Goal: Find specific page/section: Find specific page/section

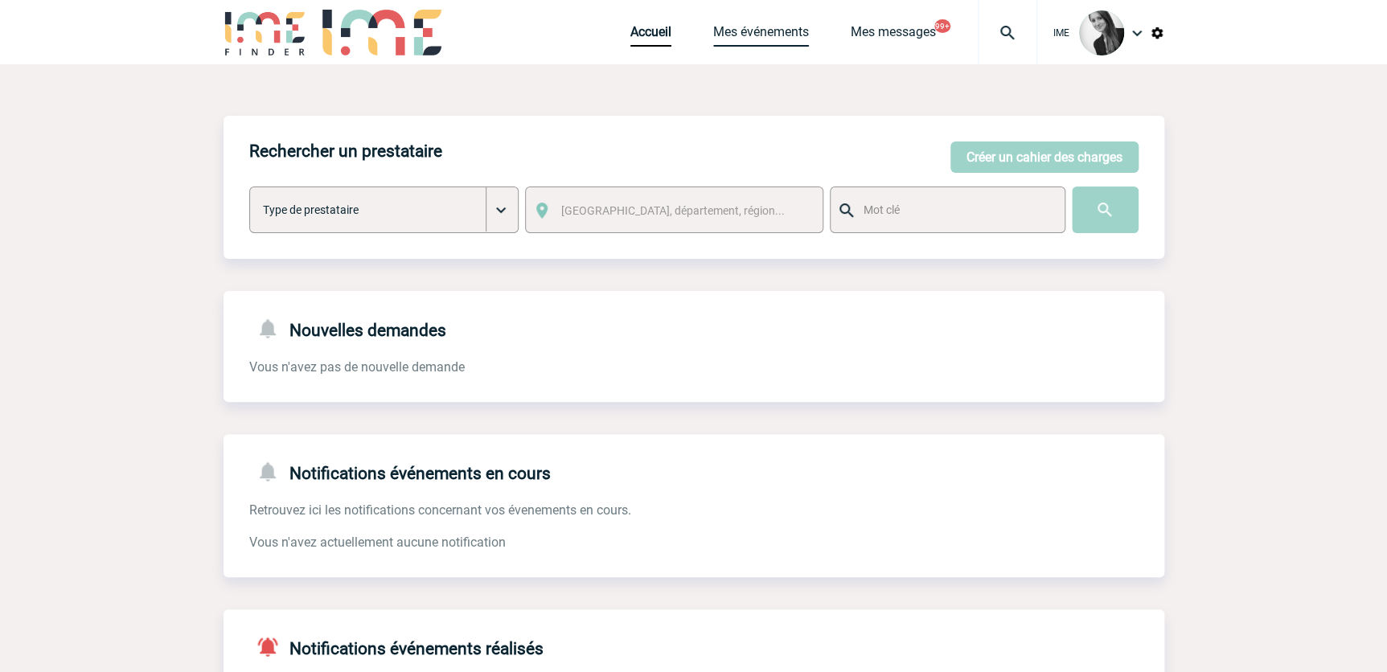
click at [736, 28] on link "Mes événements" at bounding box center [761, 35] width 96 height 23
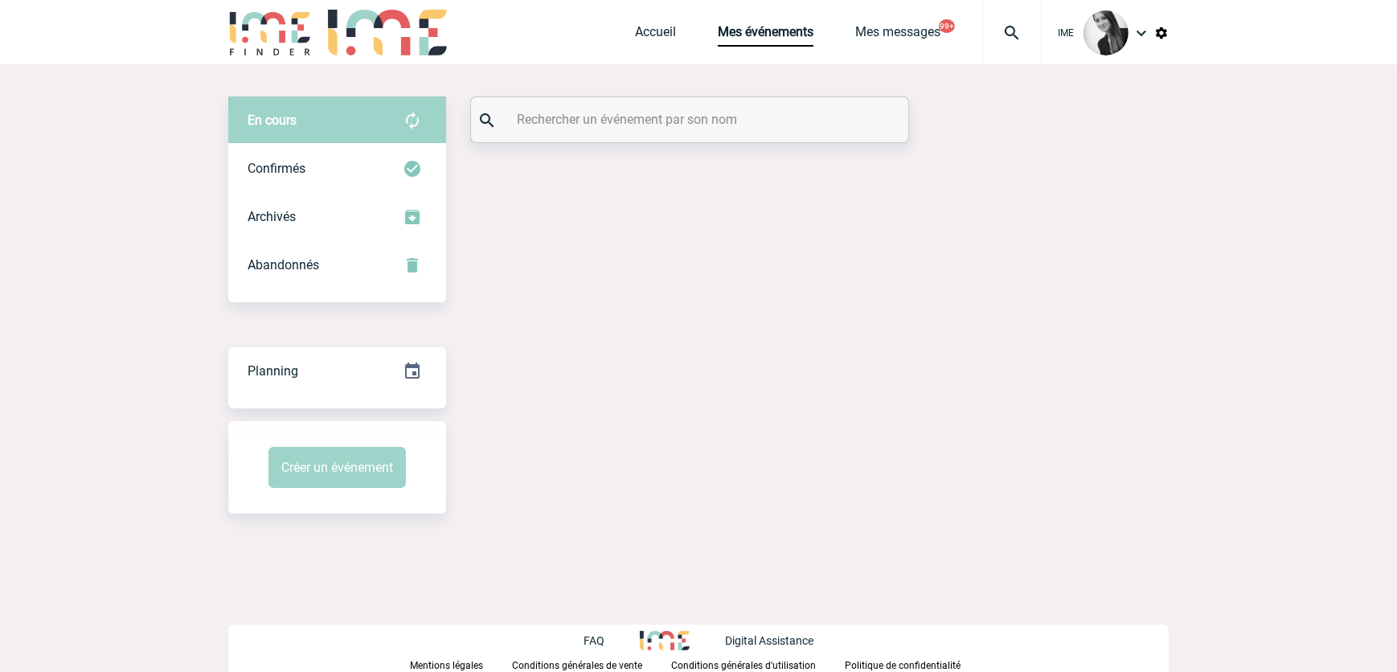
click at [558, 110] on input "text" at bounding box center [692, 119] width 358 height 23
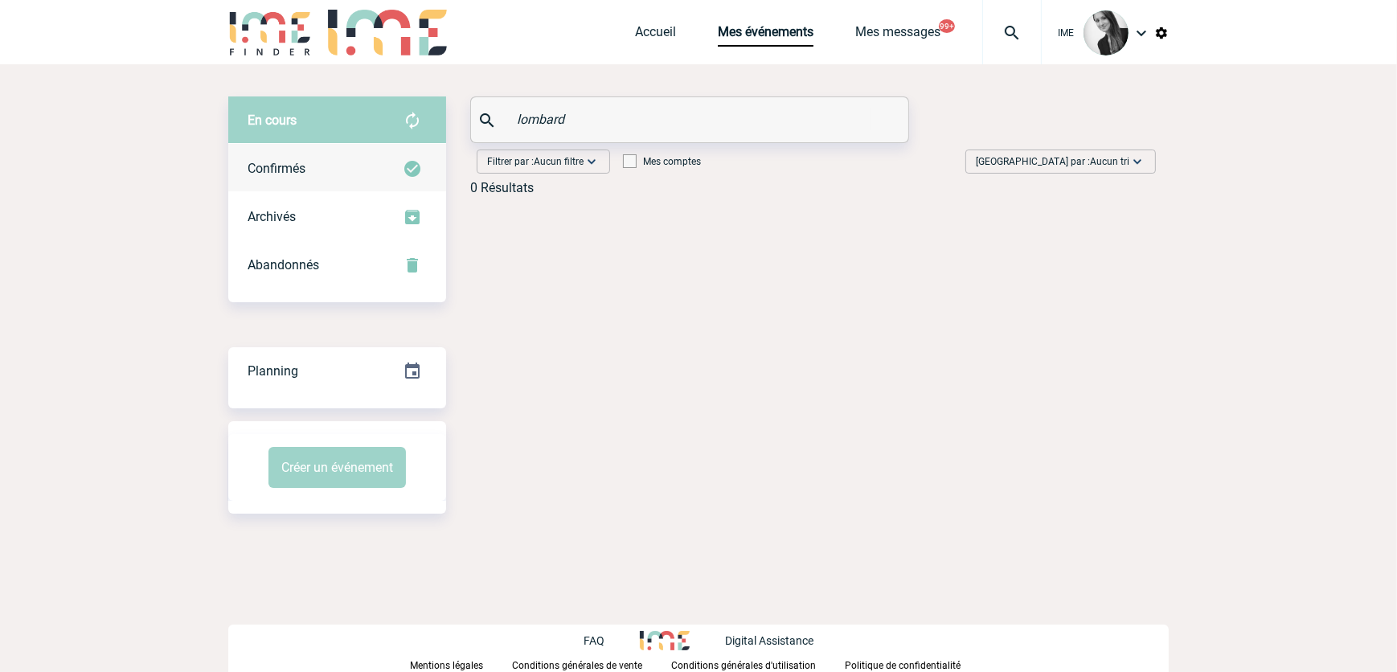
type input "lombard"
click at [334, 158] on div "Confirmés" at bounding box center [337, 169] width 218 height 48
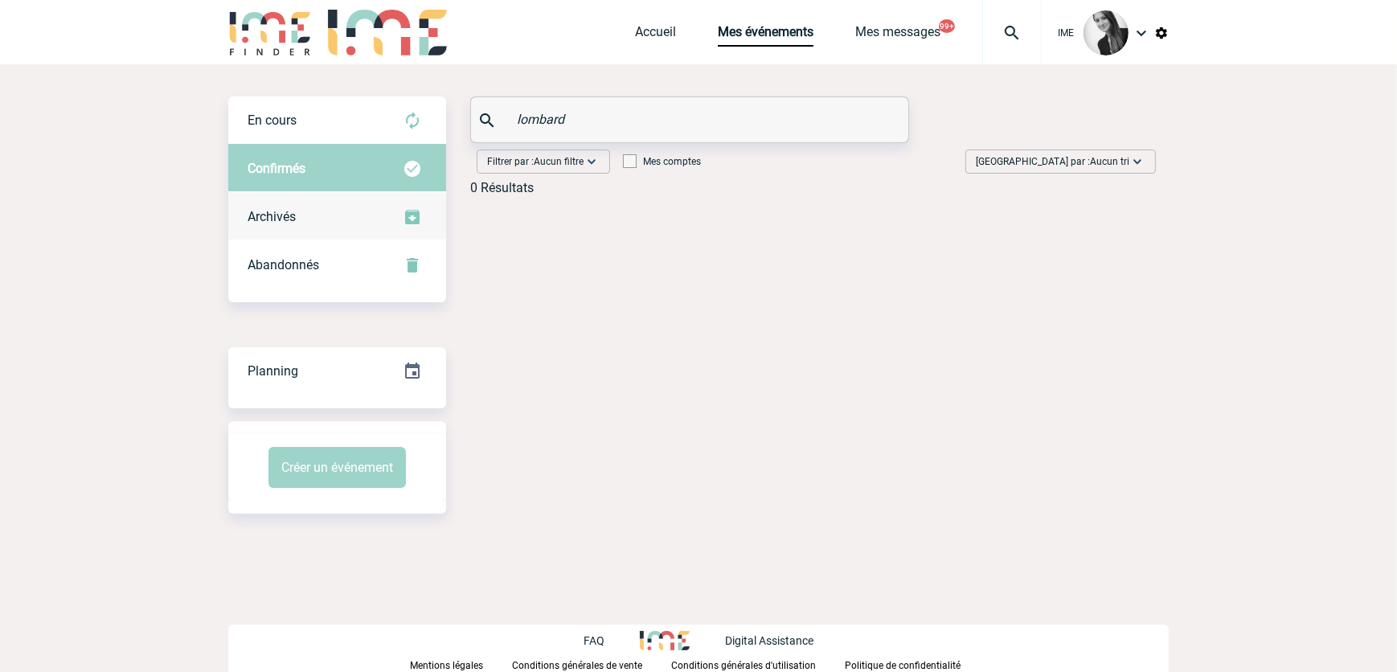
click at [324, 225] on div "Archivés" at bounding box center [337, 217] width 218 height 48
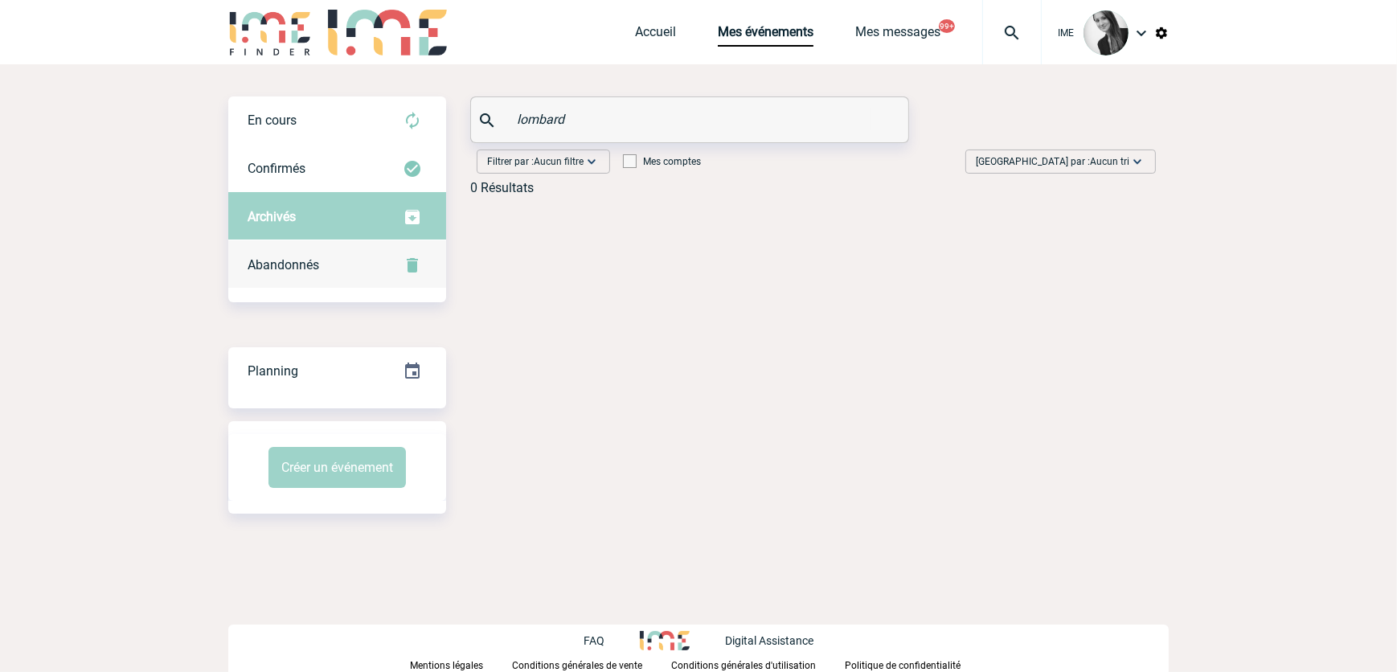
click at [320, 263] on div "Abandonnés" at bounding box center [337, 265] width 218 height 48
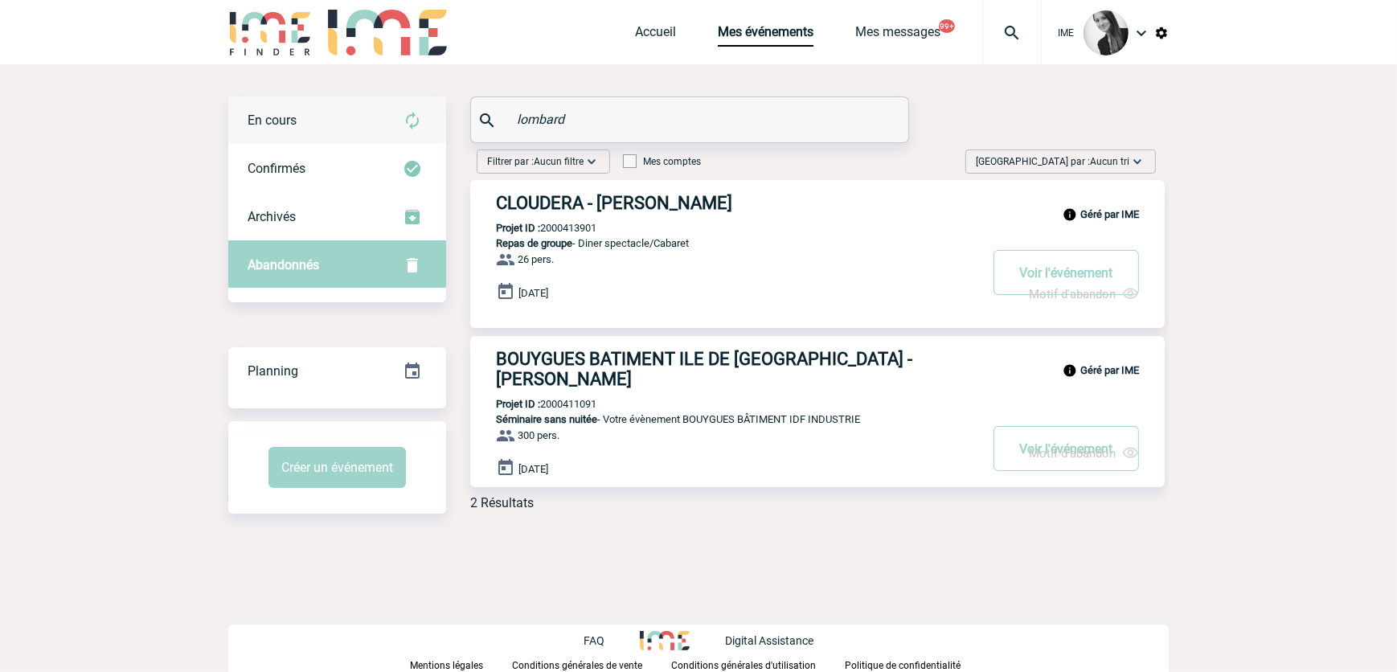
click at [253, 106] on div "En cours" at bounding box center [337, 120] width 218 height 48
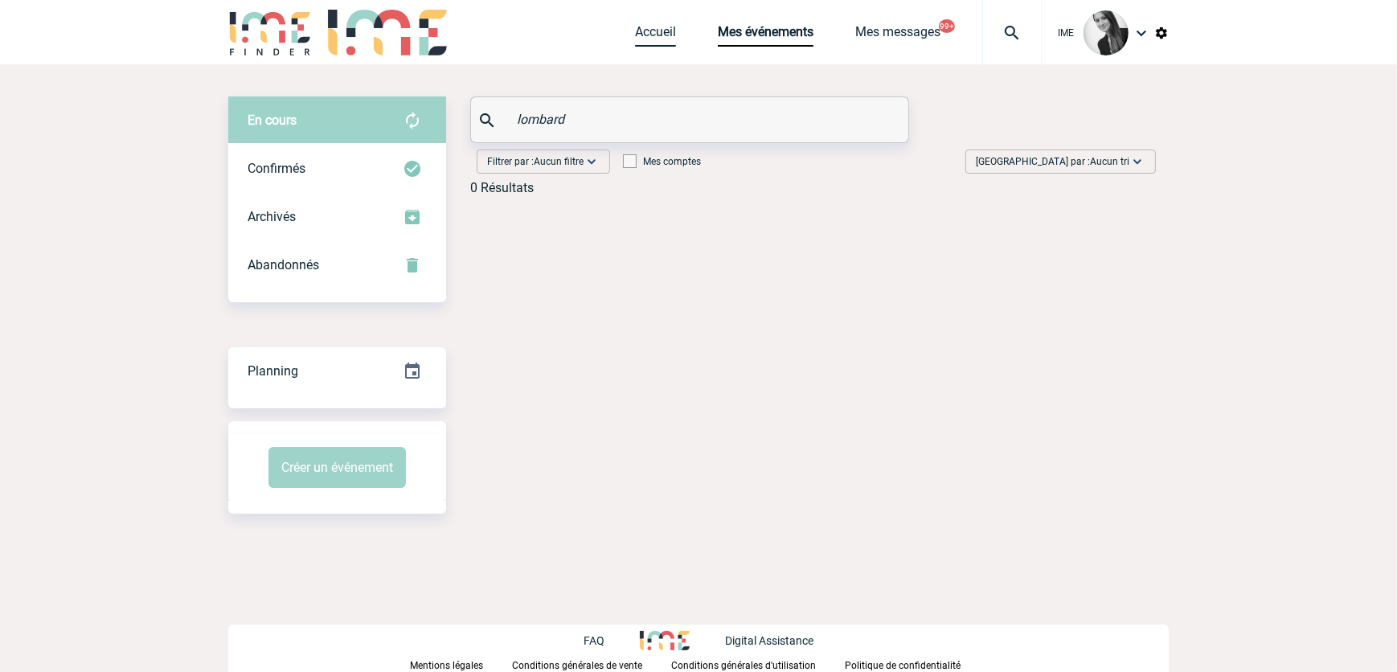
click at [670, 40] on link "Accueil" at bounding box center [655, 35] width 41 height 23
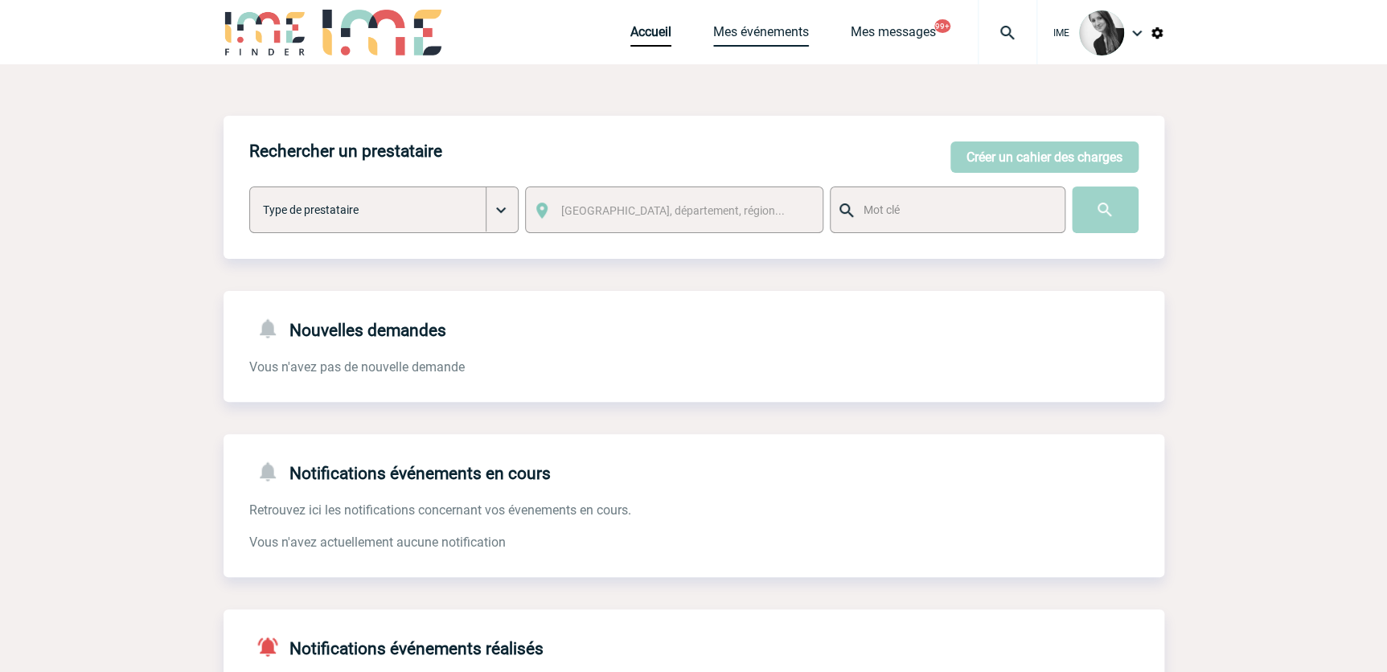
click at [762, 31] on link "Mes événements" at bounding box center [761, 35] width 96 height 23
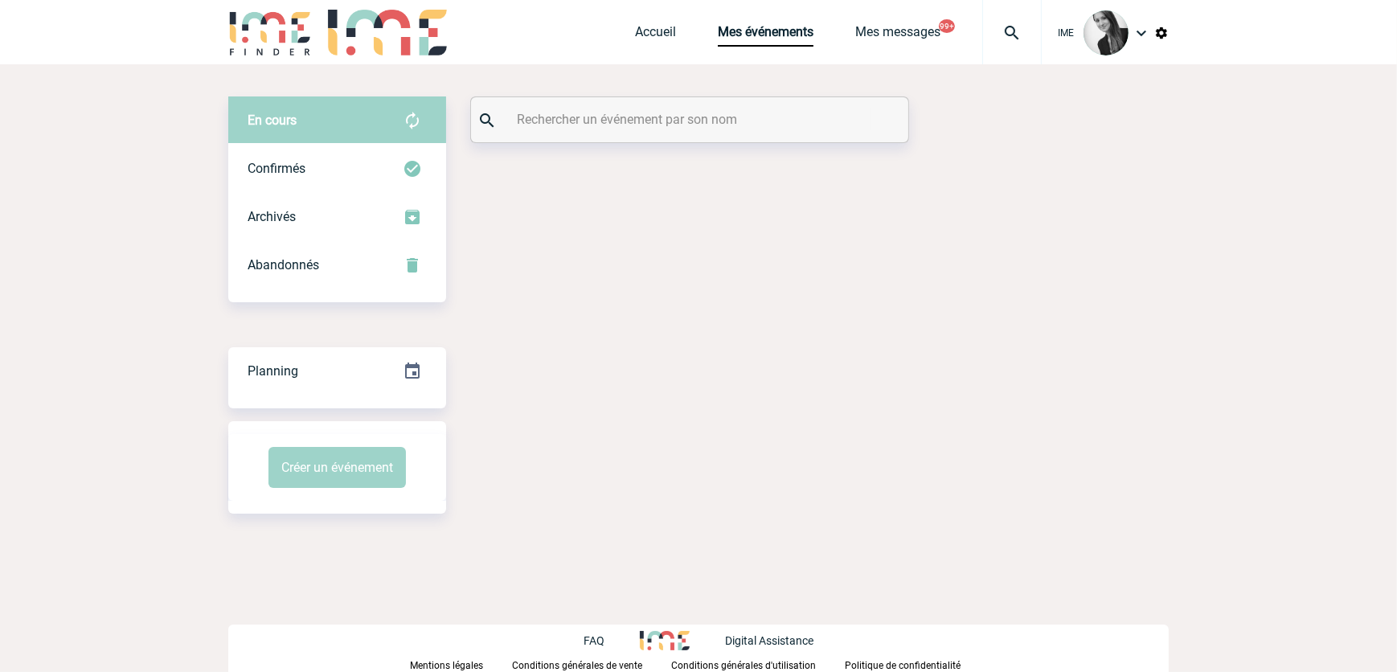
click at [659, 120] on input "text" at bounding box center [692, 119] width 358 height 23
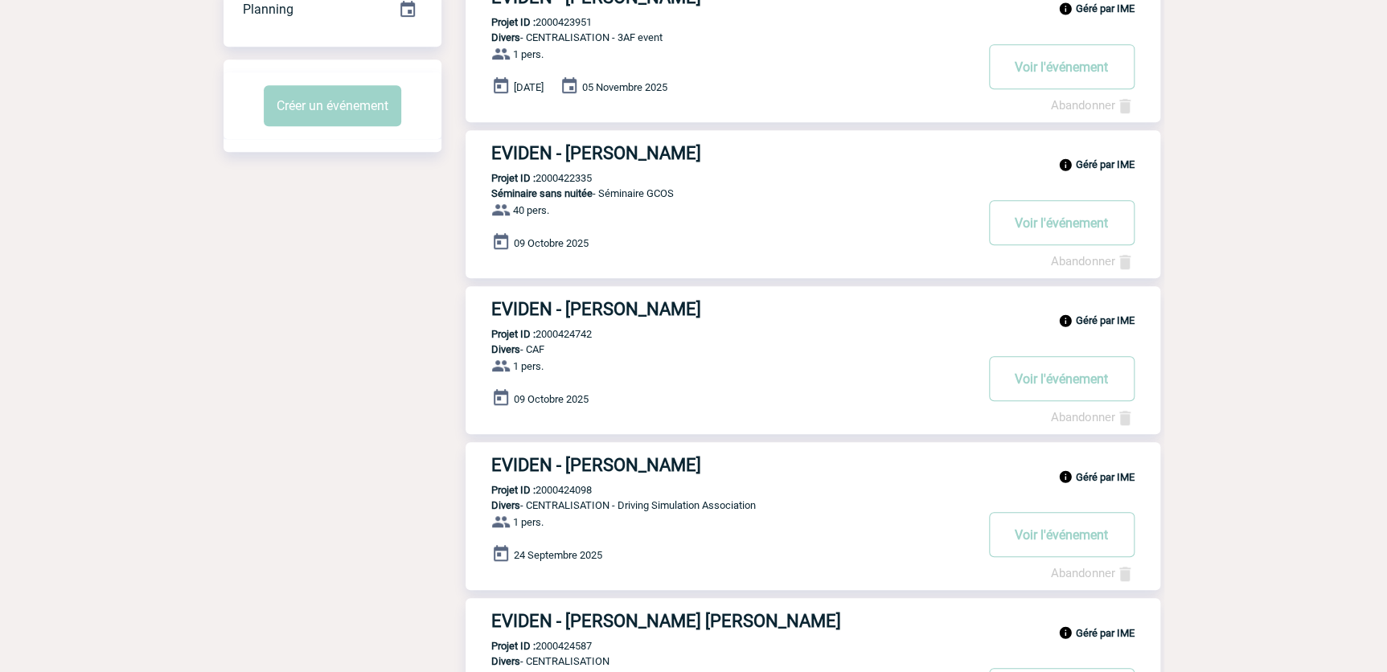
scroll to position [365, 0]
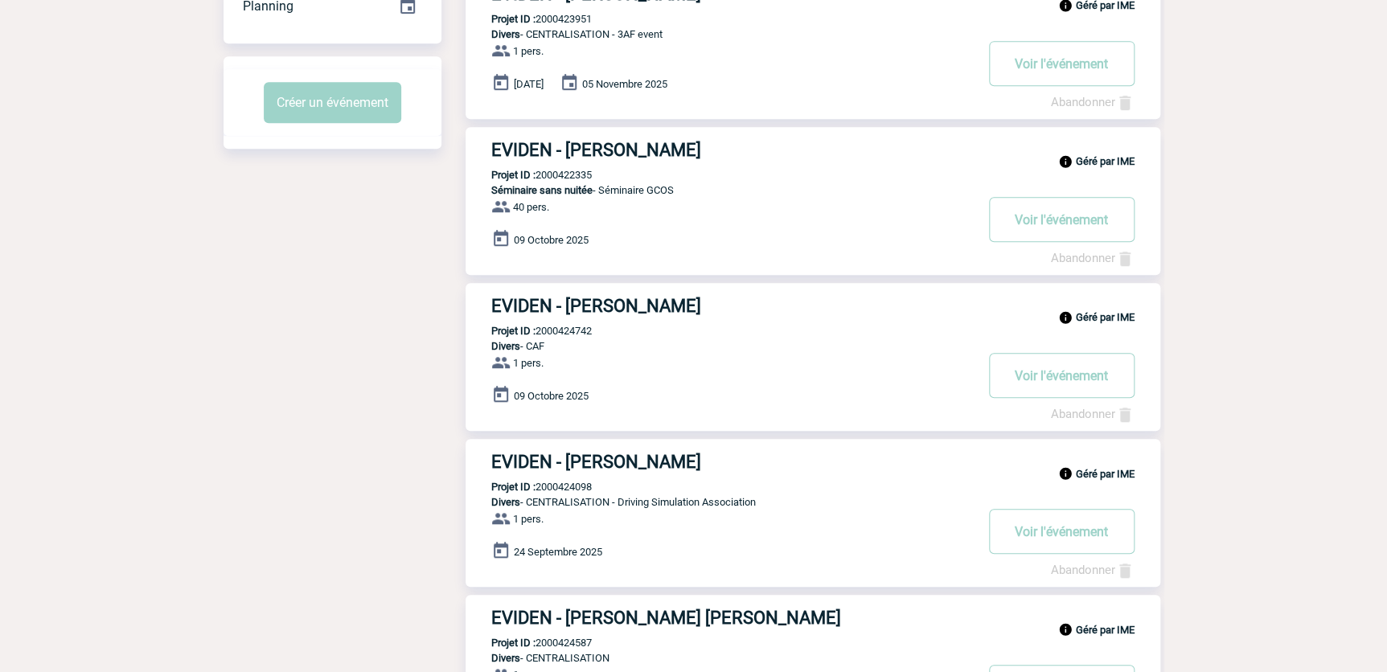
type input "eviden"
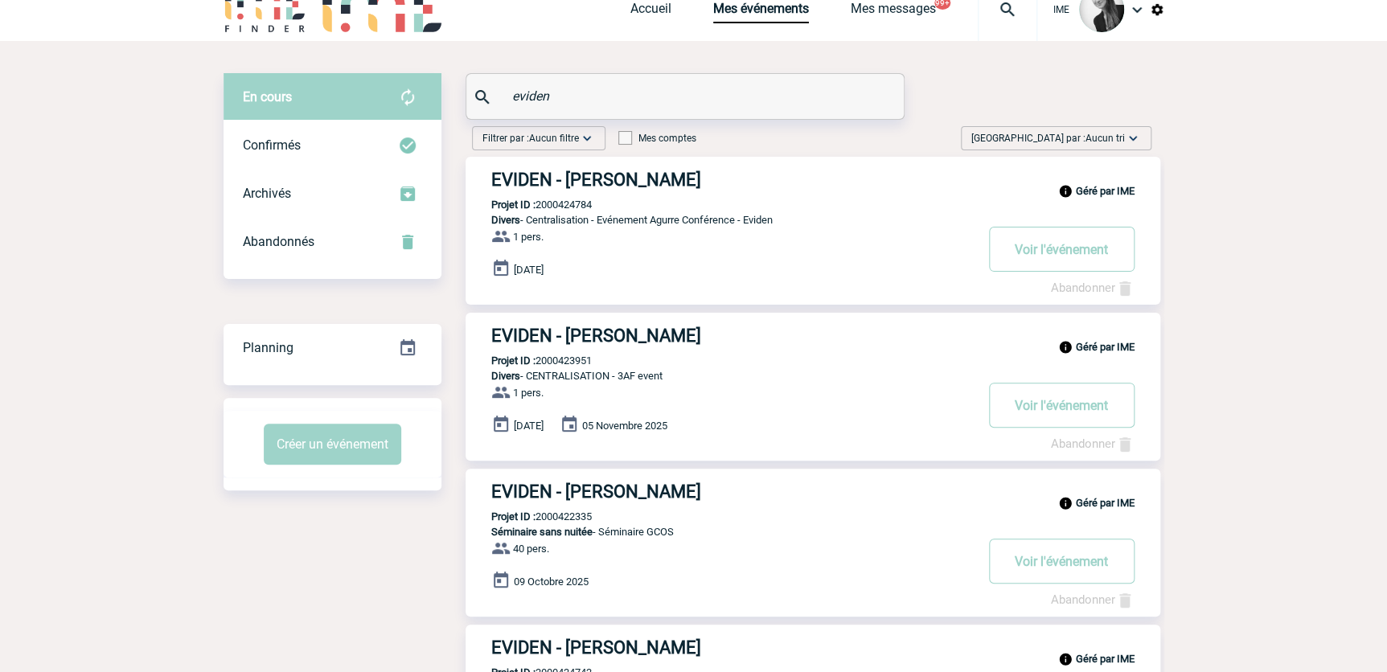
scroll to position [0, 0]
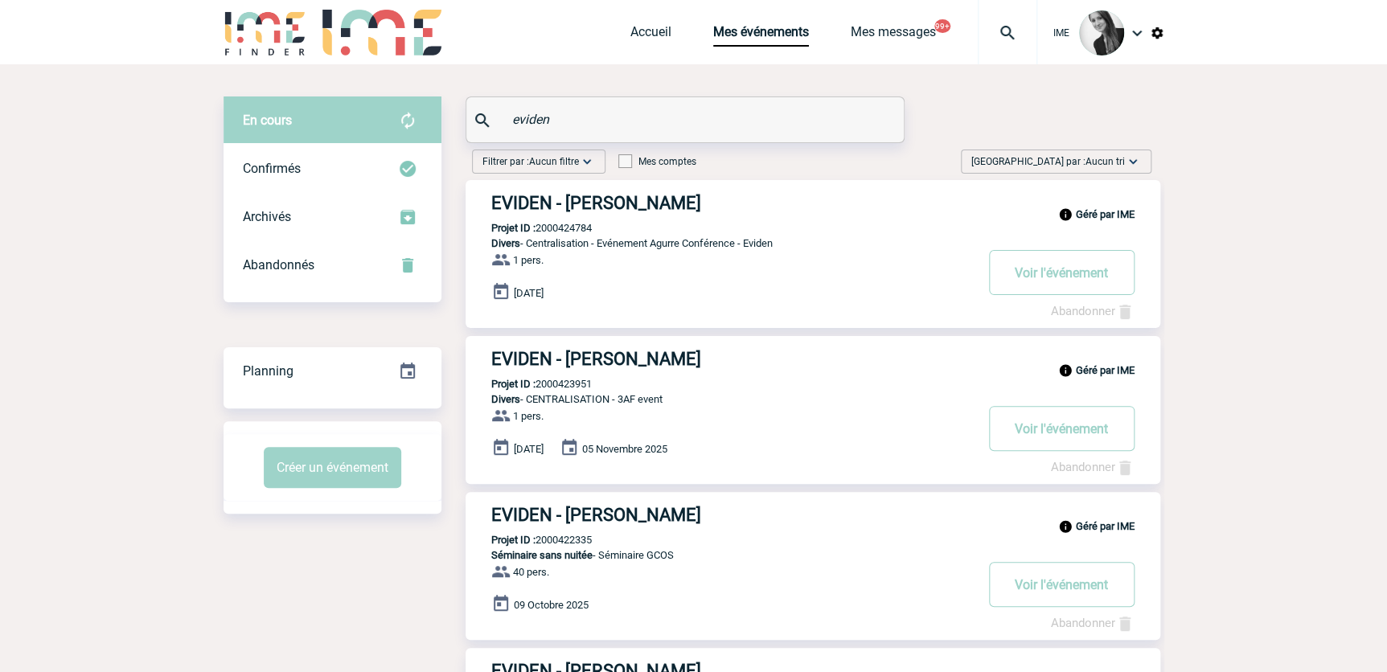
drag, startPoint x: 604, startPoint y: 554, endPoint x: 705, endPoint y: 552, distance: 101.3
click at [705, 552] on p "Séminaire sans nuitée - Séminaire GCOS" at bounding box center [719, 555] width 508 height 12
click at [657, 32] on link "Accueil" at bounding box center [650, 35] width 41 height 23
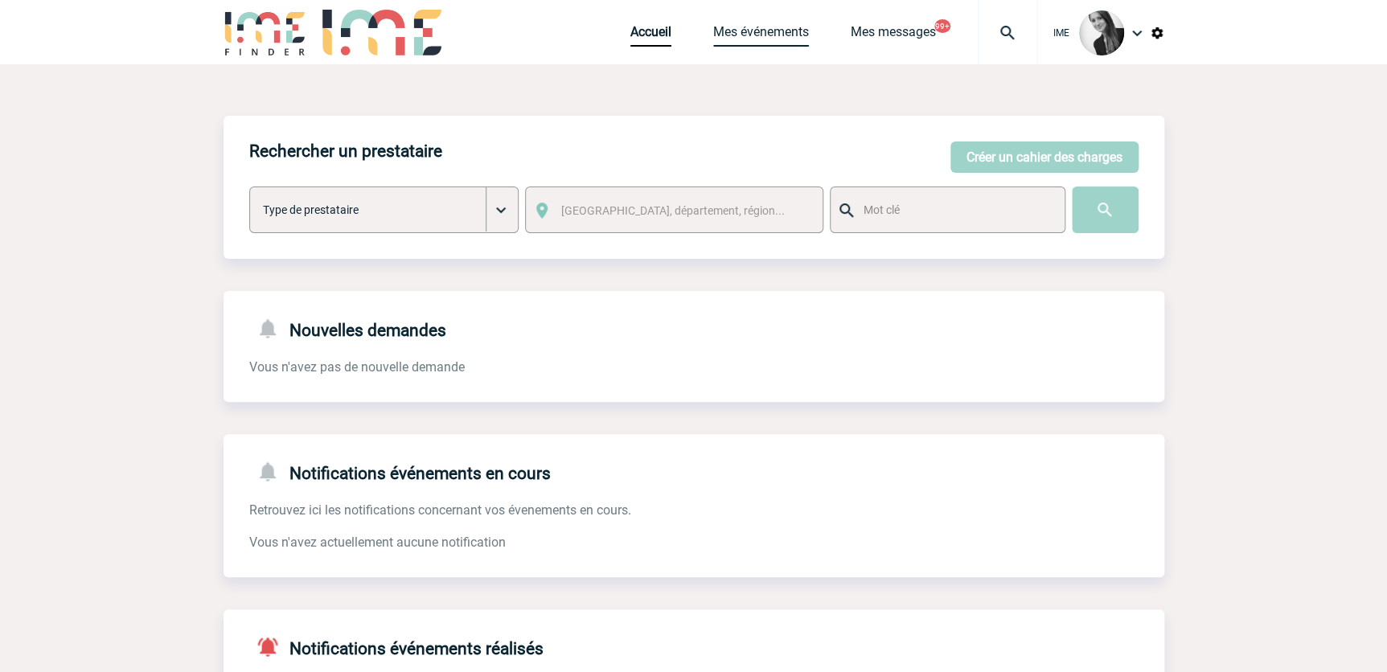
click at [765, 35] on link "Mes événements" at bounding box center [761, 35] width 96 height 23
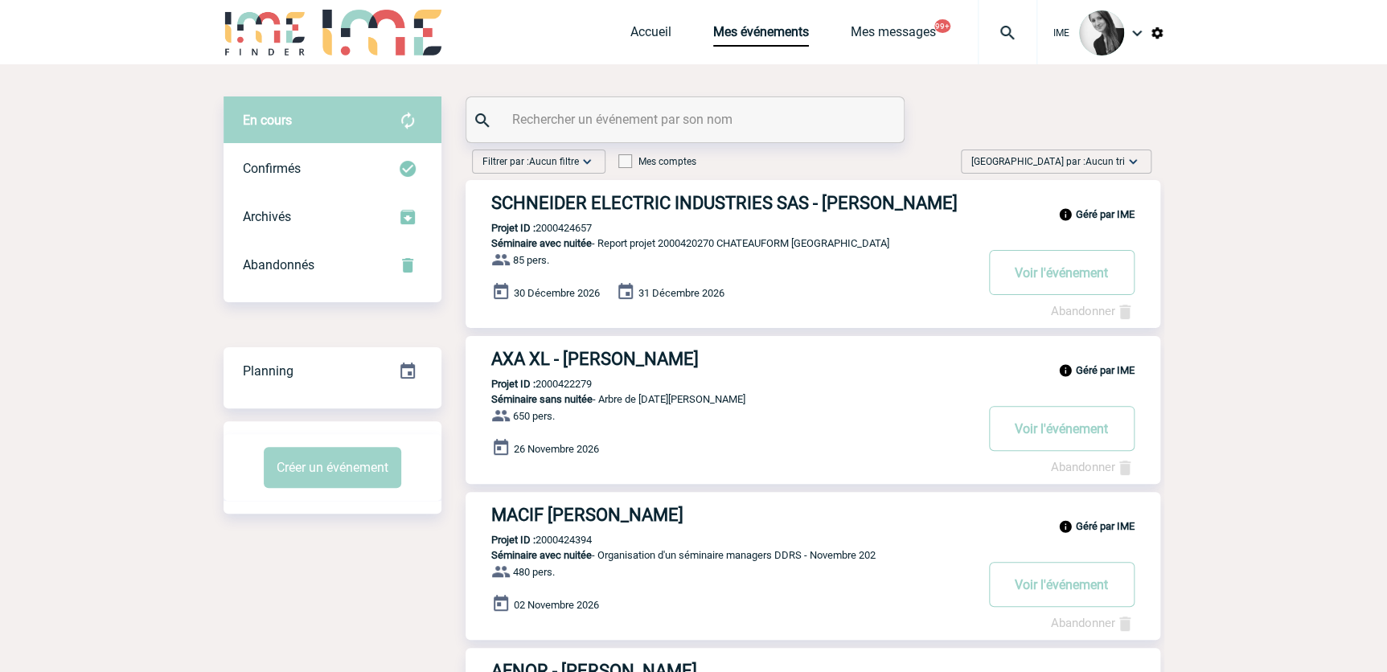
click at [1094, 154] on span "[GEOGRAPHIC_DATA] par : Aucun tri" at bounding box center [1048, 162] width 154 height 16
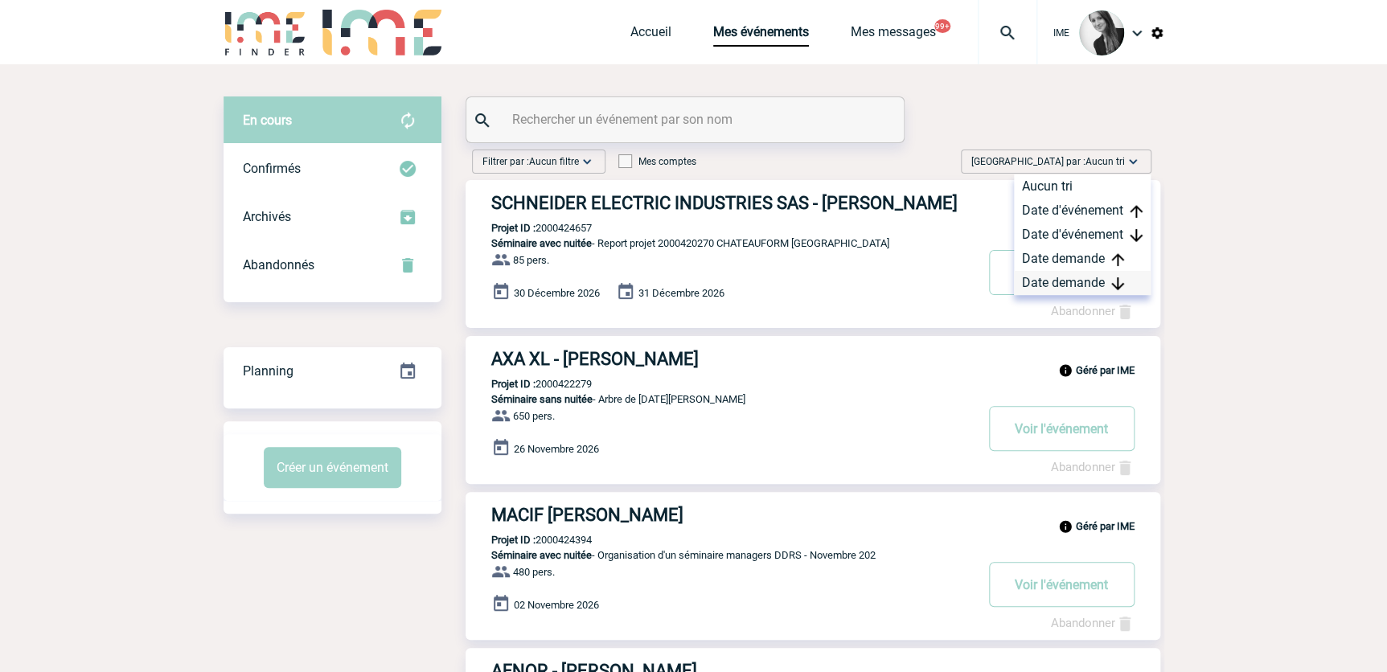
click at [1078, 277] on div "Date demande" at bounding box center [1082, 283] width 137 height 24
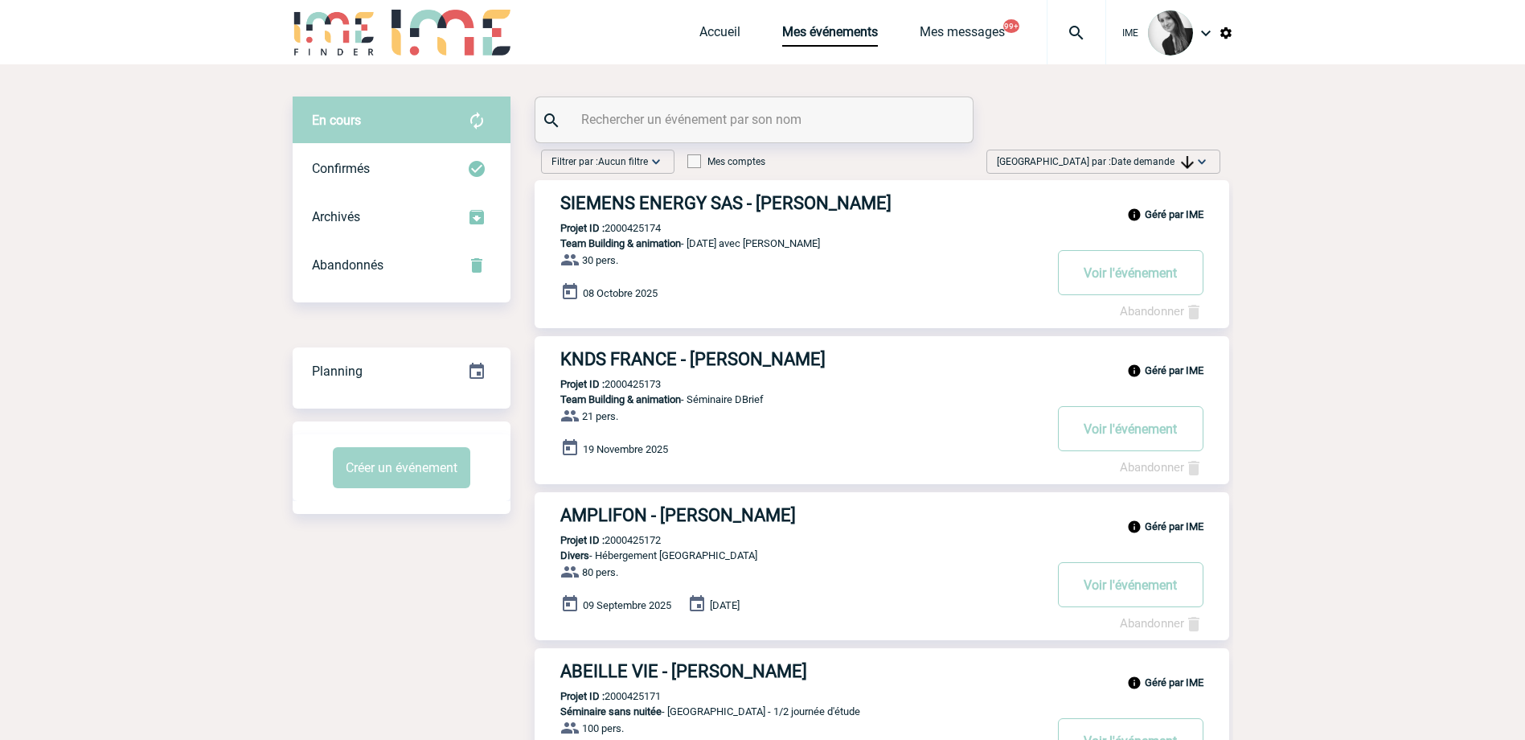
click at [1144, 150] on div "[GEOGRAPHIC_DATA] par : Date demande Aucun tri Date d'événement Date d'événemen…" at bounding box center [1103, 162] width 234 height 24
click at [1155, 280] on div "Date demande" at bounding box center [1151, 283] width 137 height 24
click at [1147, 155] on span "Trier par : Date demande" at bounding box center [1095, 162] width 197 height 16
click at [1145, 286] on div "Date demande" at bounding box center [1151, 283] width 137 height 24
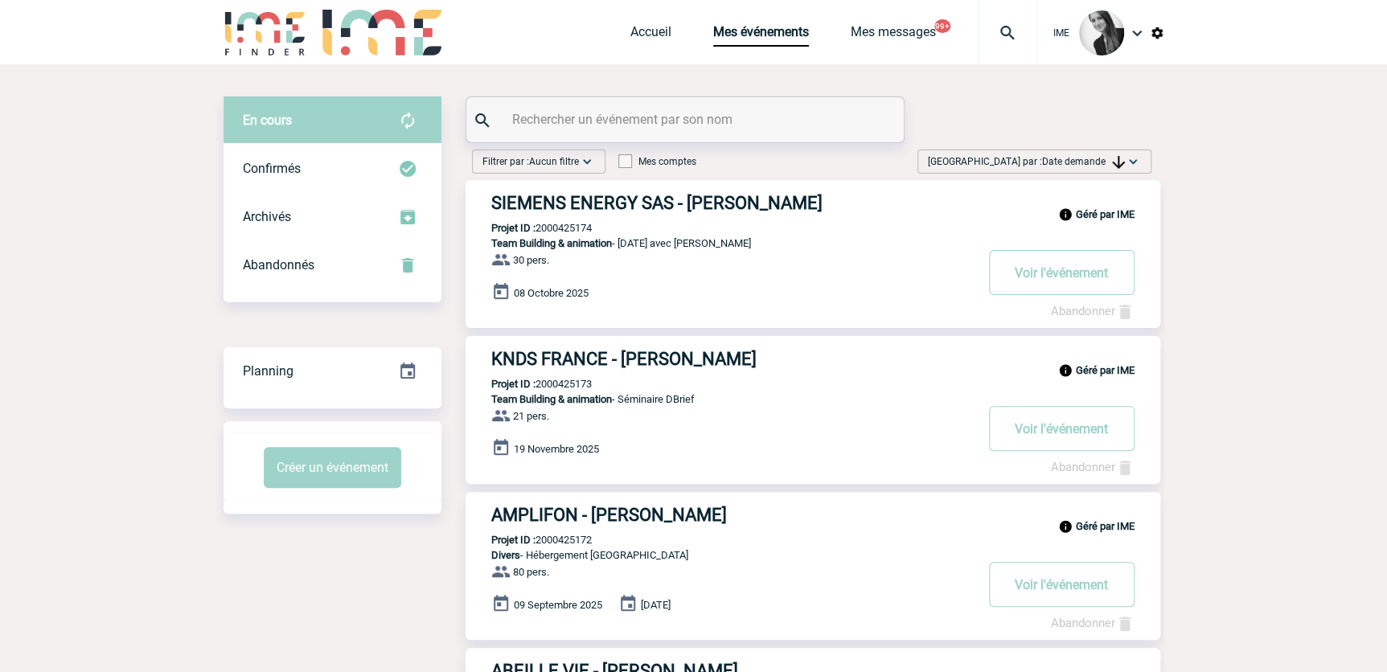
click at [1069, 160] on span "Date demande" at bounding box center [1083, 161] width 83 height 11
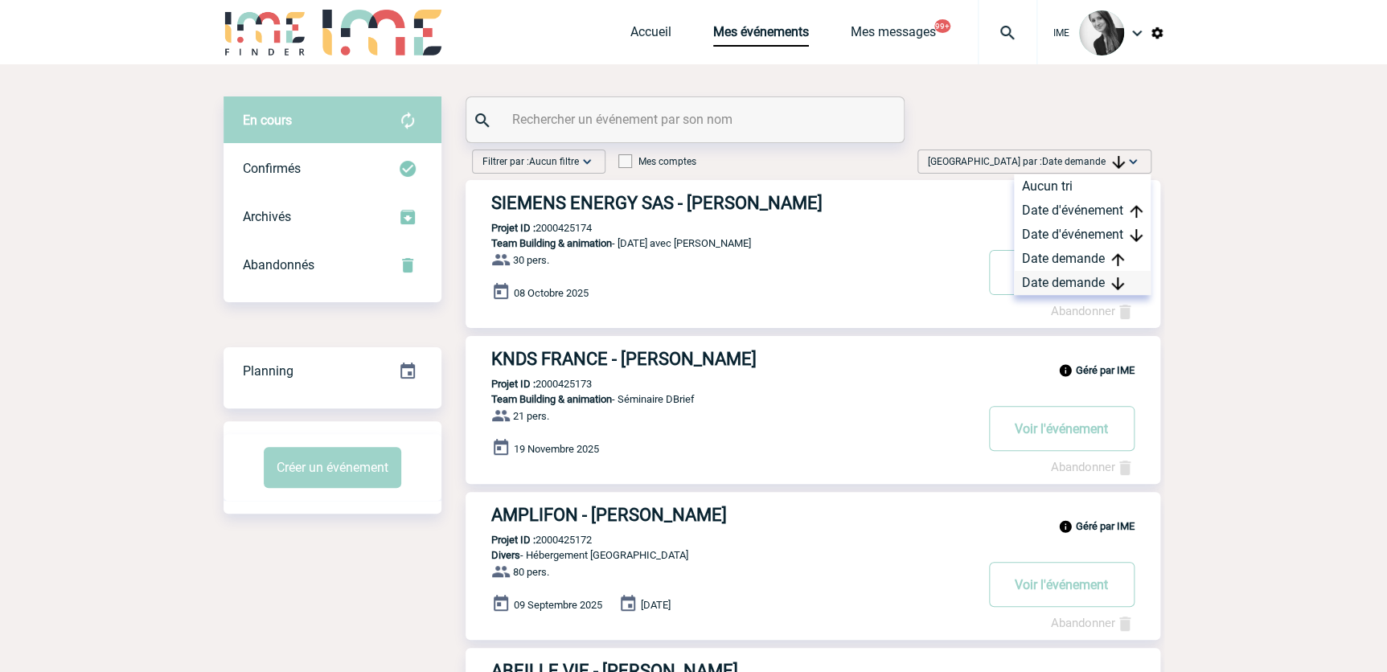
click at [1066, 284] on div "Date demande" at bounding box center [1082, 283] width 137 height 24
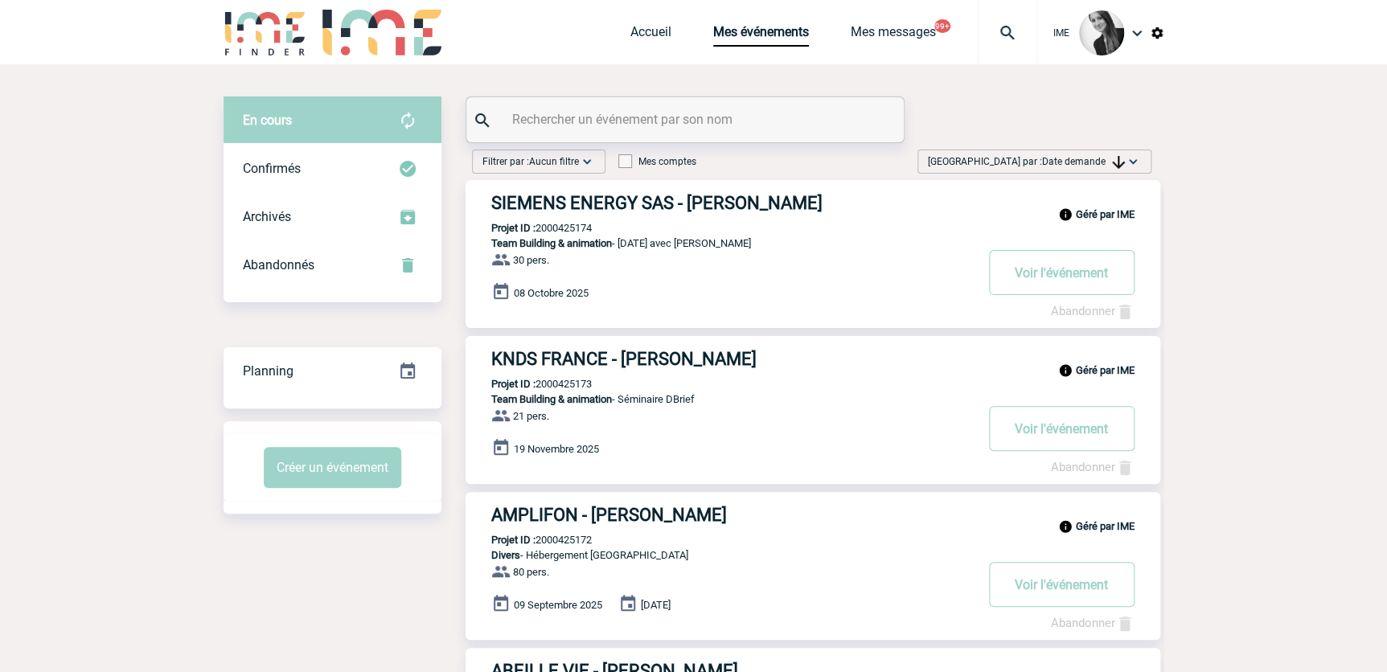
click at [1076, 157] on span "Date demande" at bounding box center [1083, 161] width 83 height 11
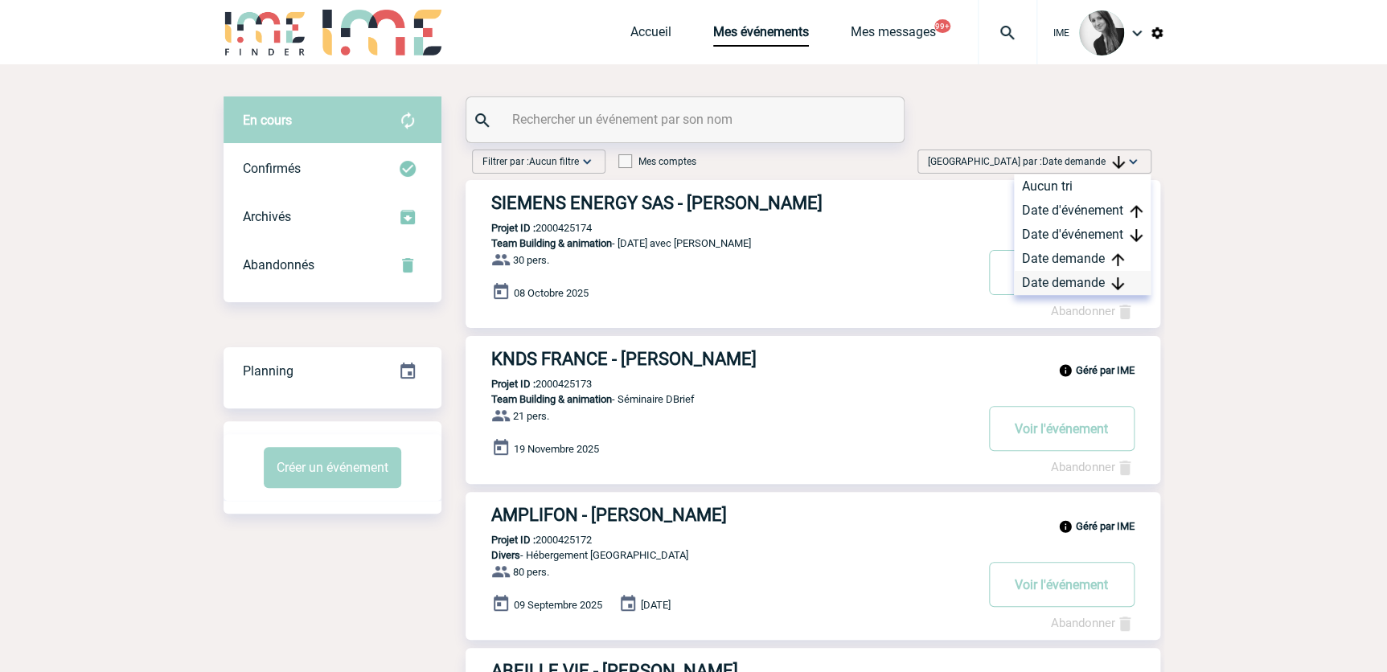
click at [1068, 278] on div "Date demande" at bounding box center [1082, 283] width 137 height 24
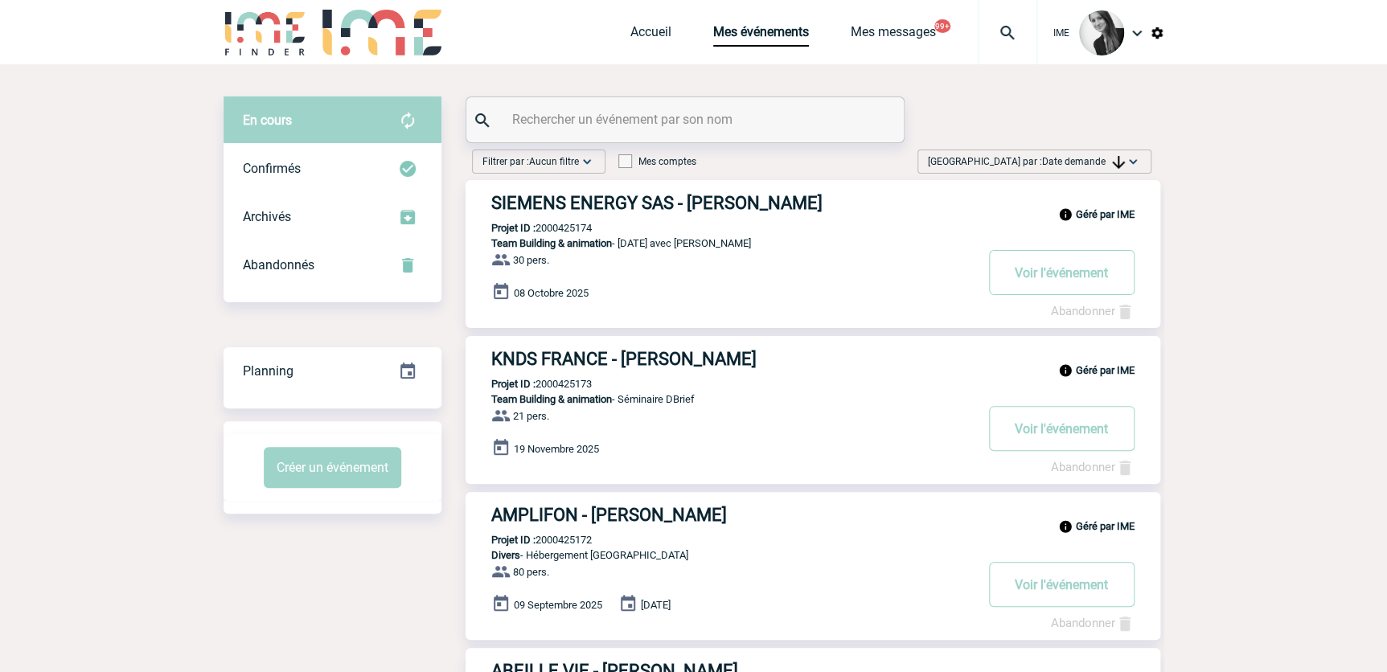
click at [1085, 154] on span "Trier par : Date demande" at bounding box center [1026, 162] width 197 height 16
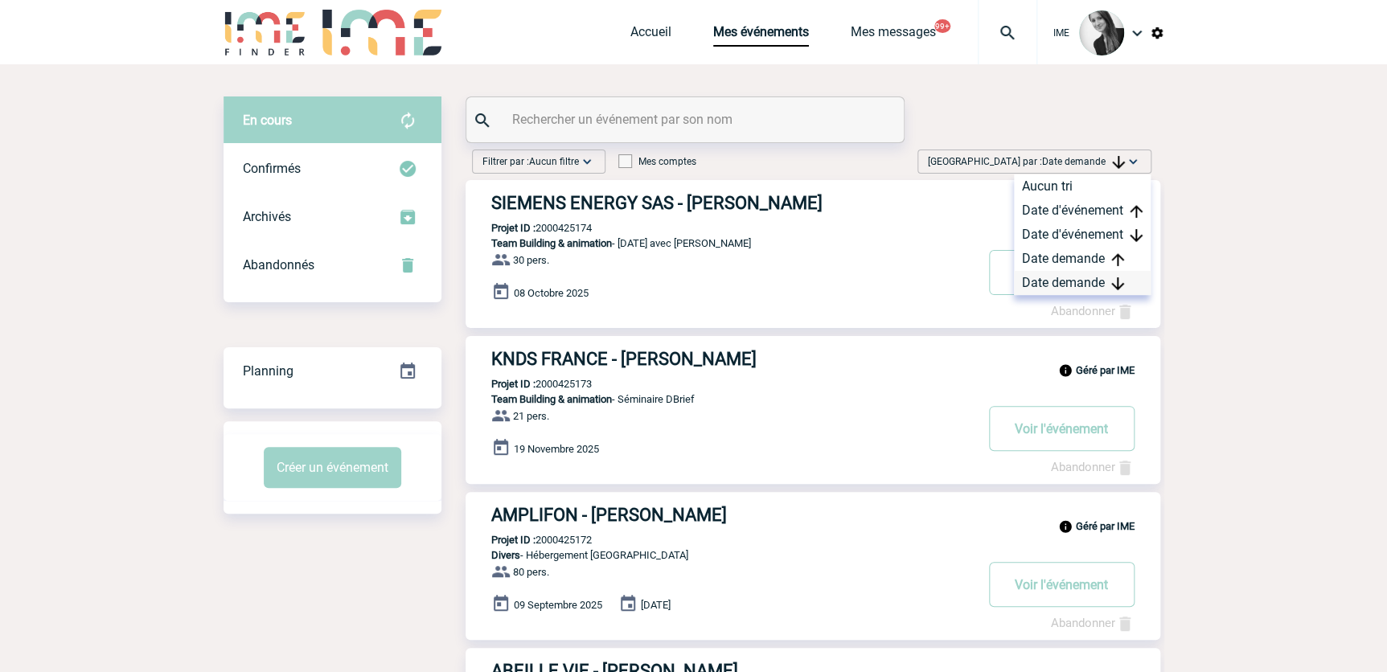
click at [1064, 279] on div "Date demande" at bounding box center [1082, 283] width 137 height 24
